Goal: Navigation & Orientation: Go to known website

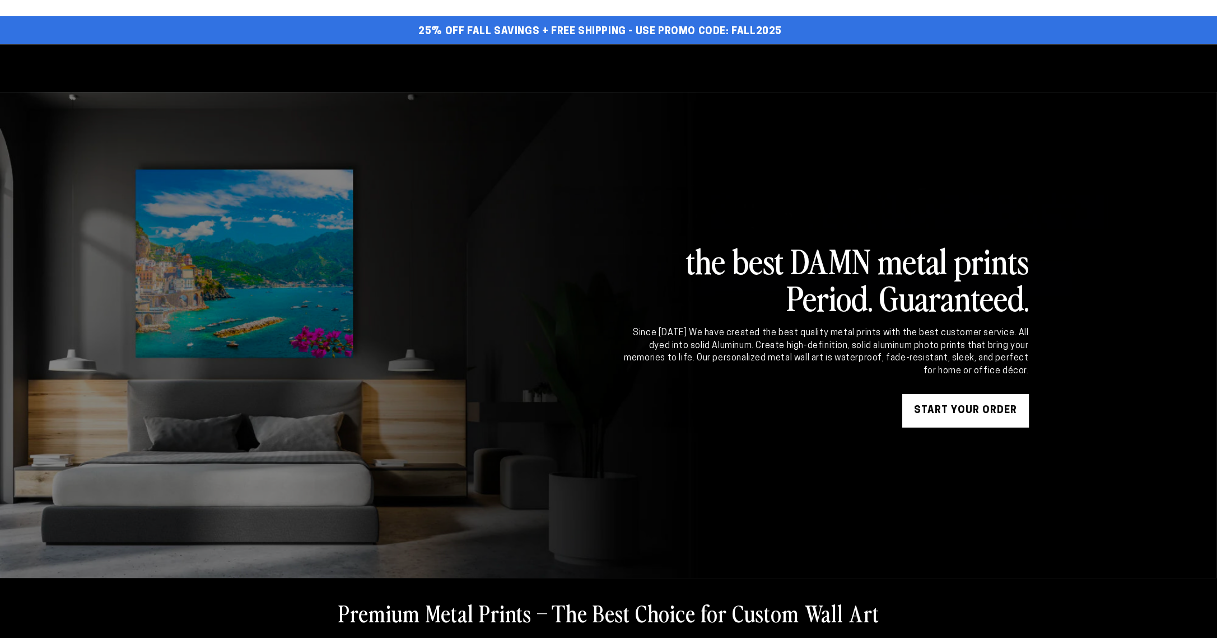
click at [918, 358] on div "Since [DATE] We have created the best quality metal prints with the best custom…" at bounding box center [825, 352] width 407 height 50
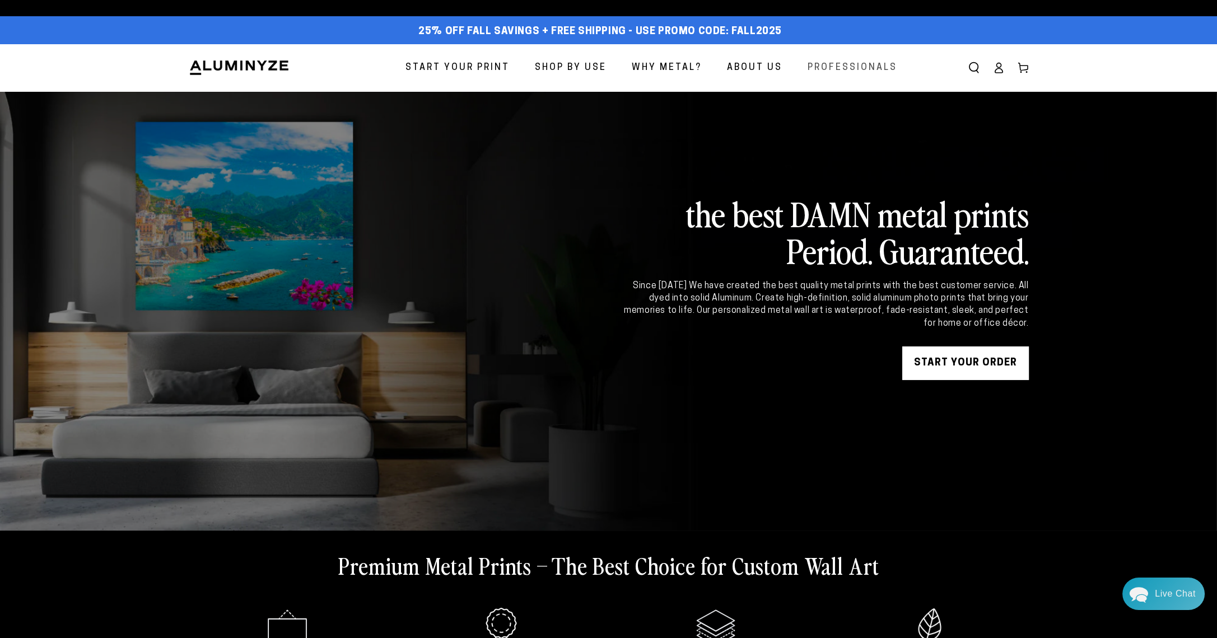
click at [849, 71] on span "Professionals" at bounding box center [853, 68] width 90 height 16
click at [838, 68] on span "Professionals" at bounding box center [853, 68] width 90 height 16
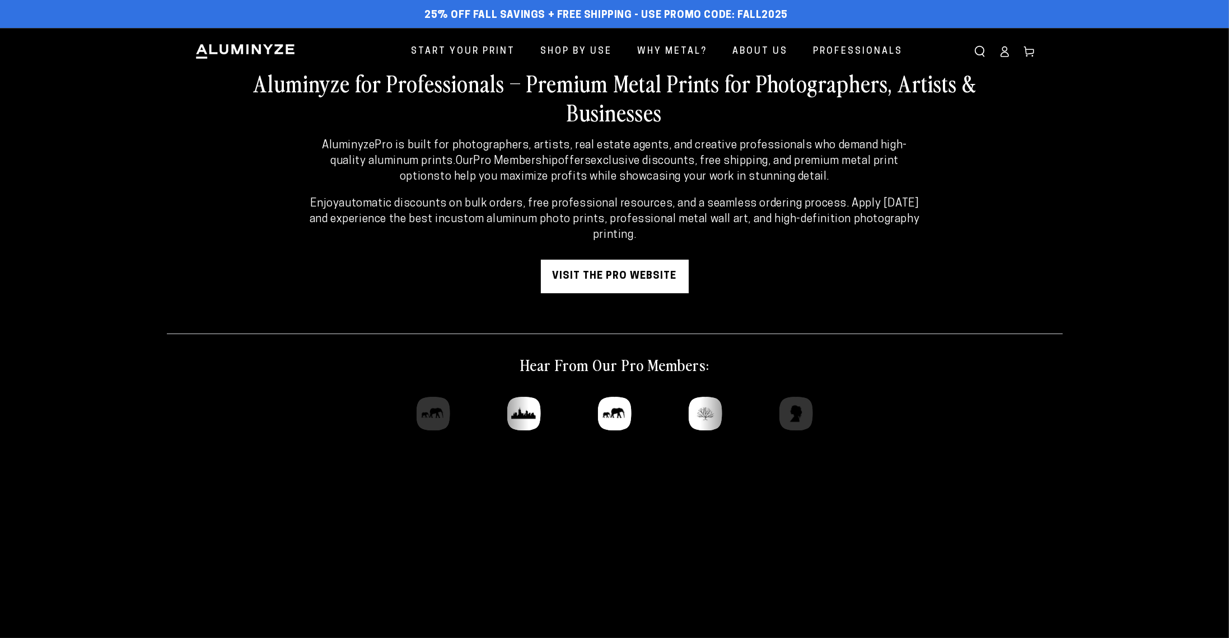
click at [610, 278] on link "visit the pro website" at bounding box center [615, 277] width 148 height 34
